Goal: Information Seeking & Learning: Learn about a topic

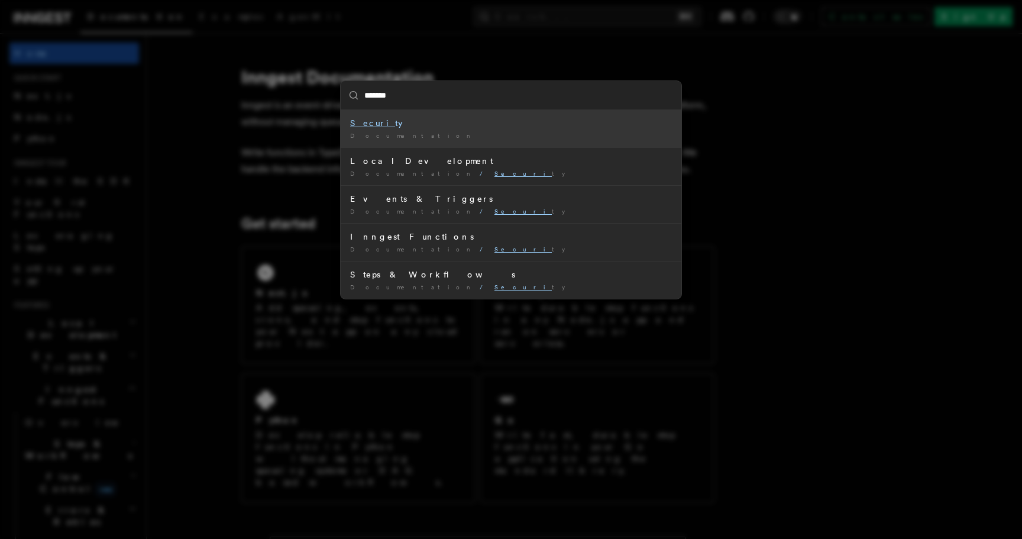
type input "********"
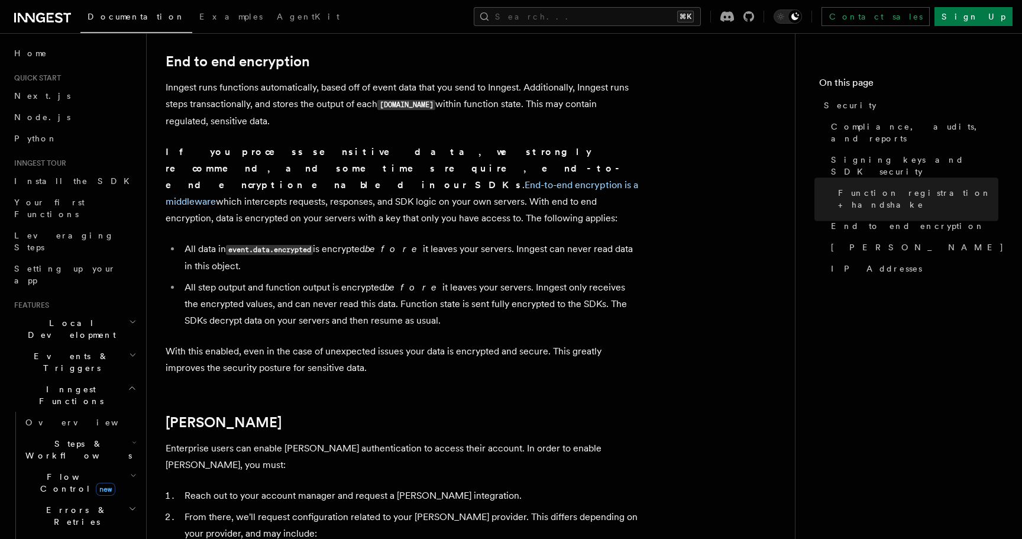
scroll to position [155, 0]
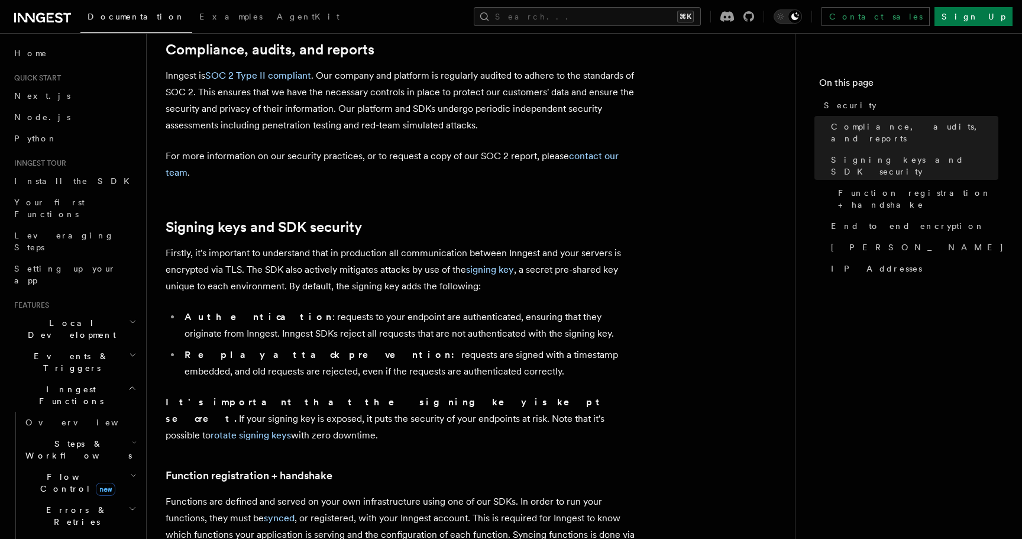
click at [257, 377] on li "Replay attack prevention: requests are signed with a timestamp embedded, and ol…" at bounding box center [410, 363] width 458 height 33
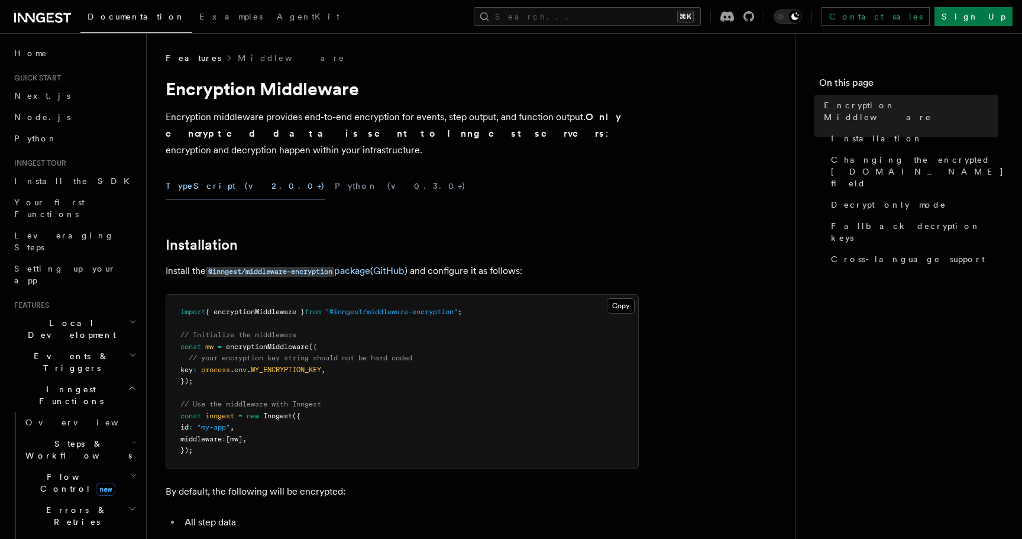
scroll to position [262, 0]
